Goal: Find specific page/section: Find specific page/section

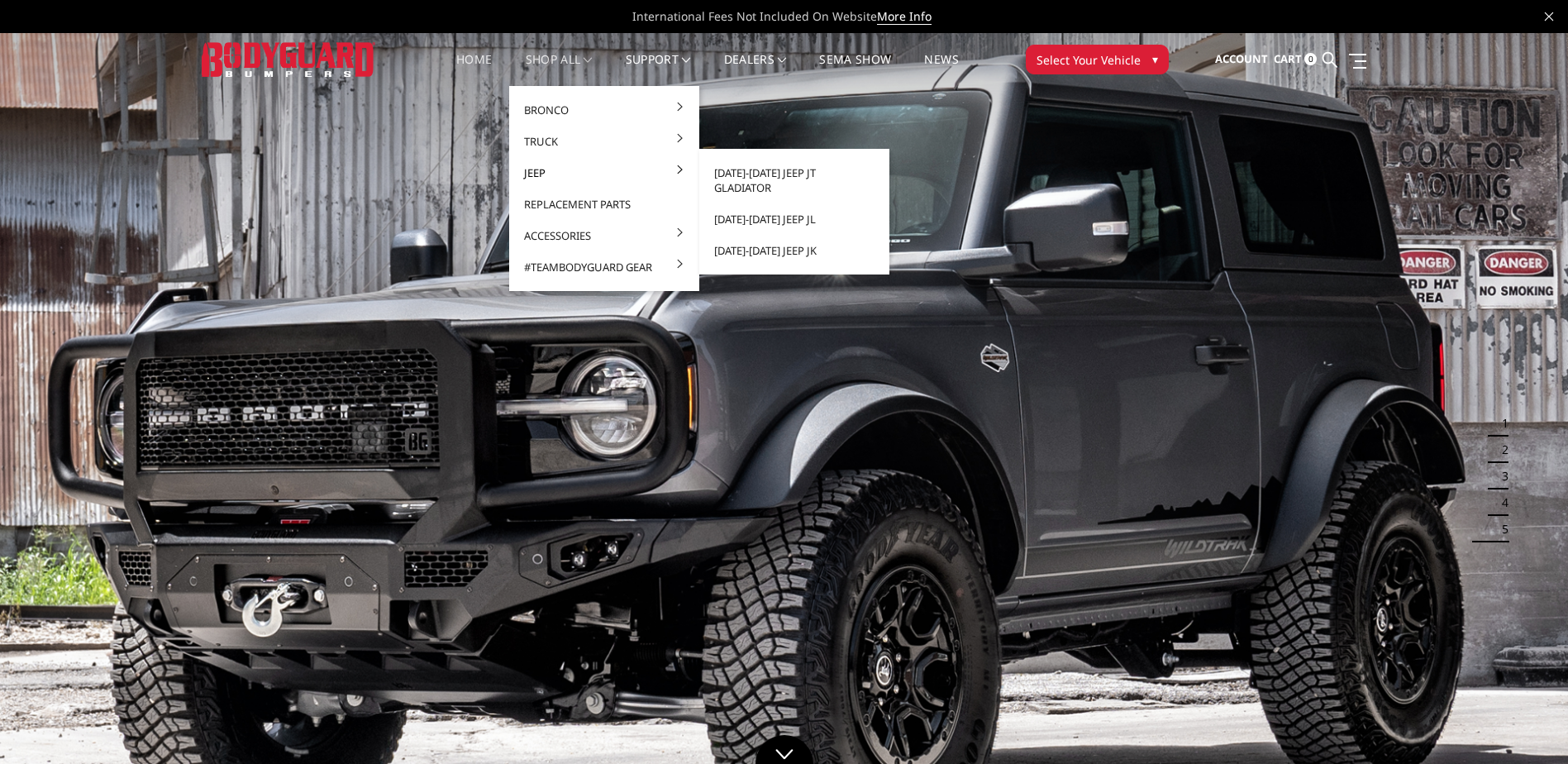
click at [541, 180] on link "Jeep" at bounding box center [605, 173] width 177 height 32
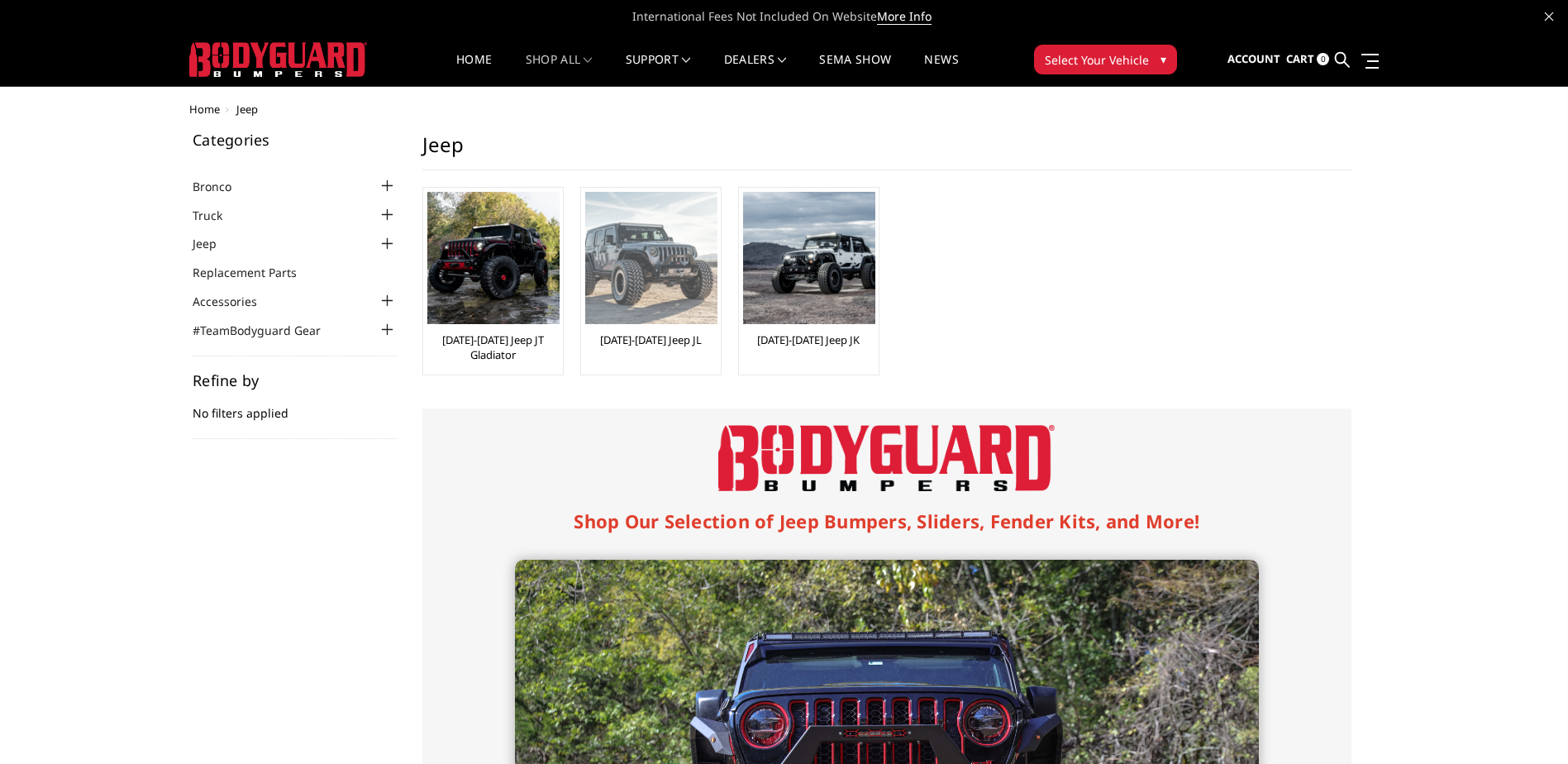
click at [674, 275] on img at bounding box center [651, 258] width 132 height 132
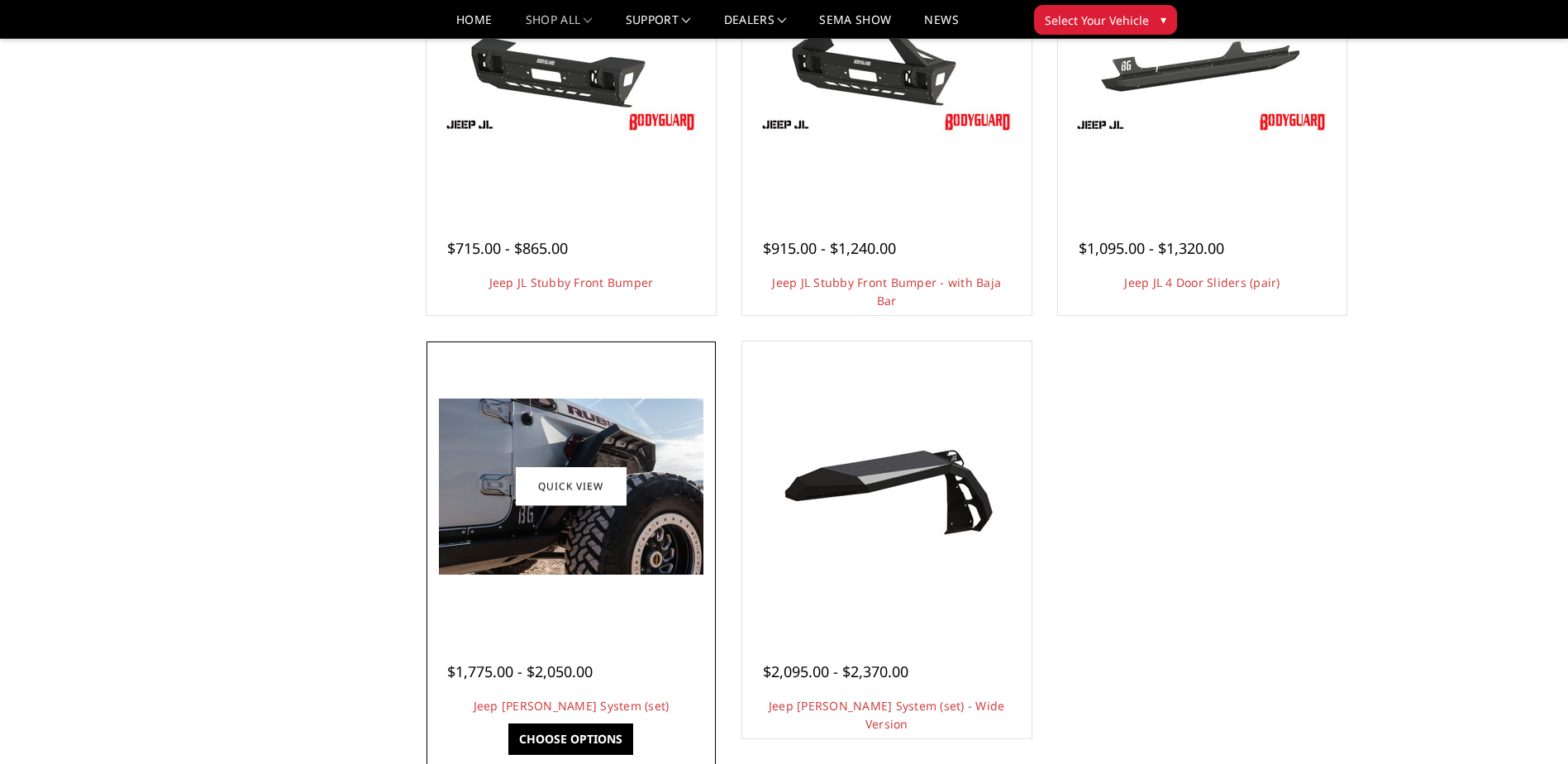
scroll to position [992, 0]
